Goal: Information Seeking & Learning: Compare options

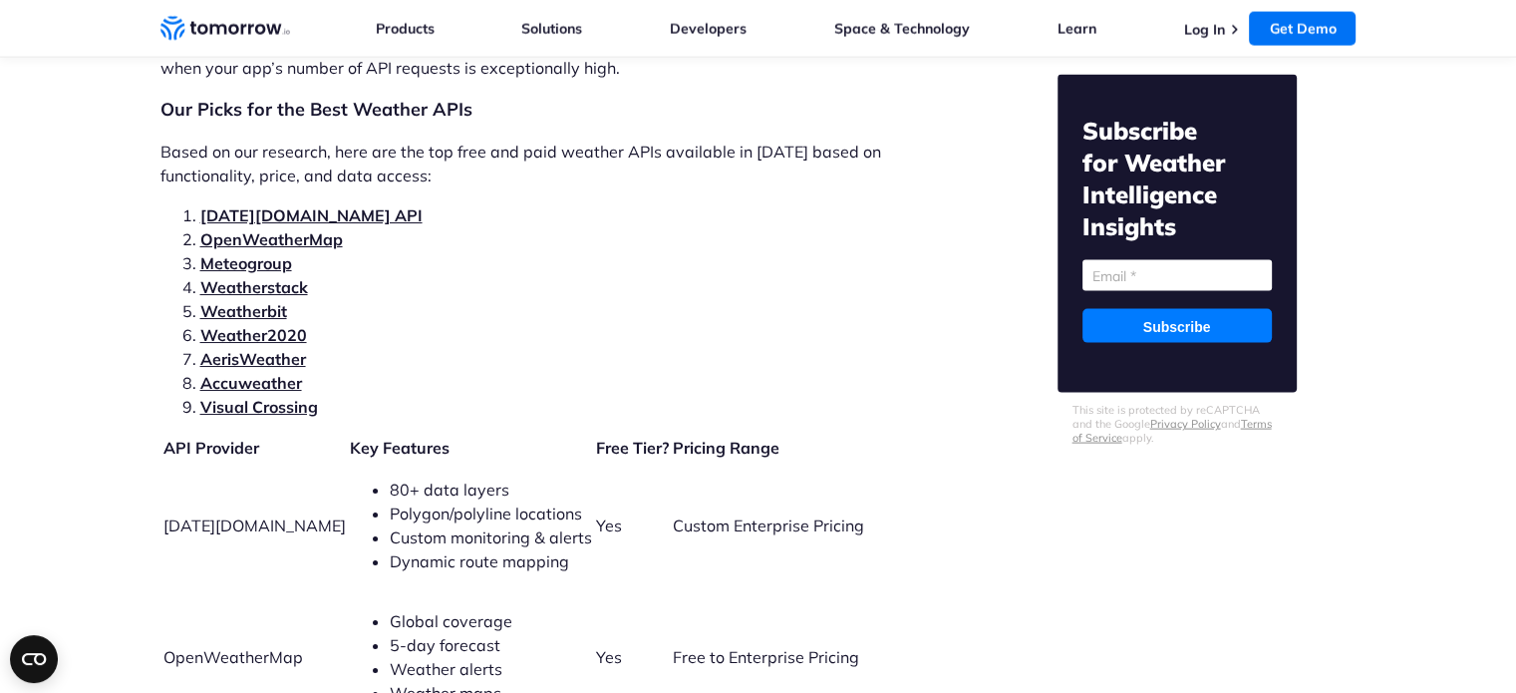
scroll to position [4205, 0]
click at [299, 204] on link "[DATE][DOMAIN_NAME] API" at bounding box center [311, 214] width 222 height 20
click at [297, 228] on link "OpenWeatherMap" at bounding box center [271, 238] width 143 height 20
click at [281, 300] on link "Weatherbit" at bounding box center [243, 310] width 87 height 20
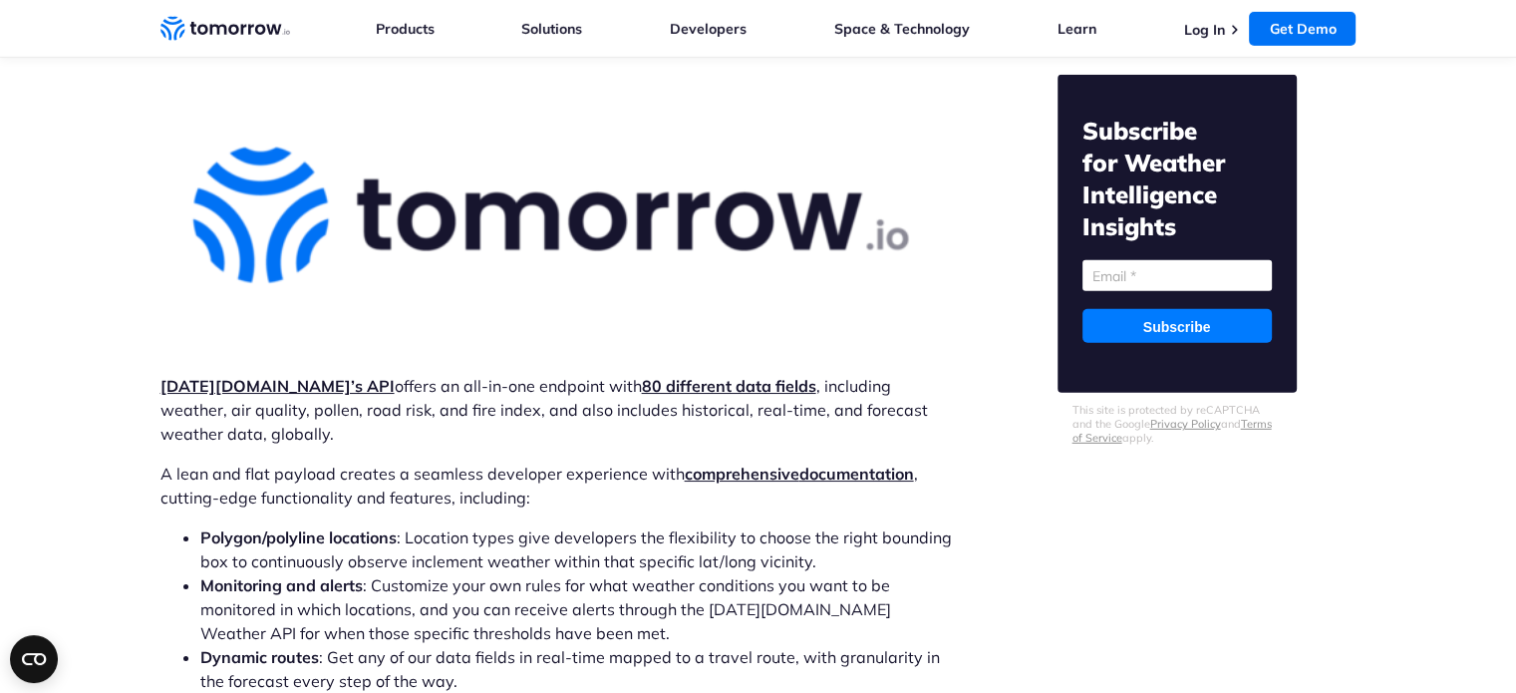
scroll to position [5900, 0]
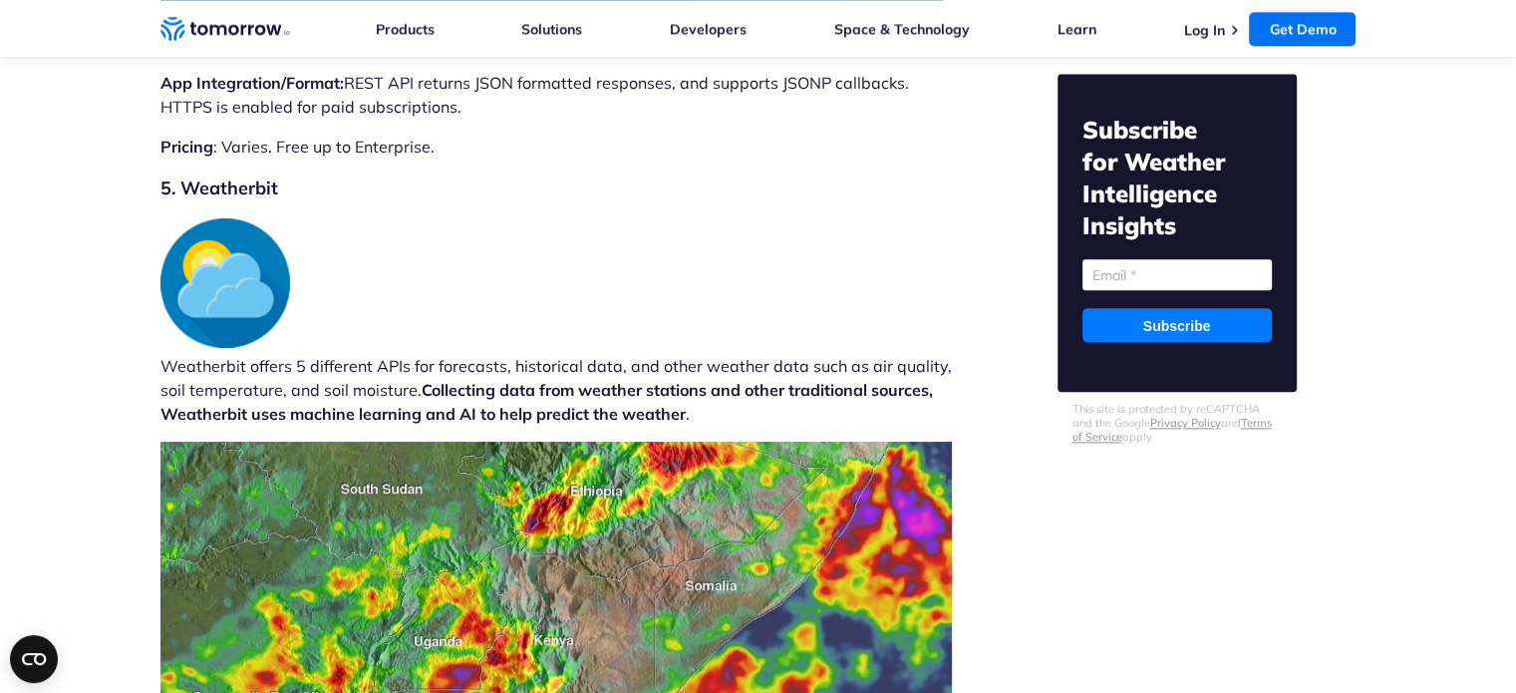
scroll to position [10021, 0]
